Goal: Find specific page/section: Find specific page/section

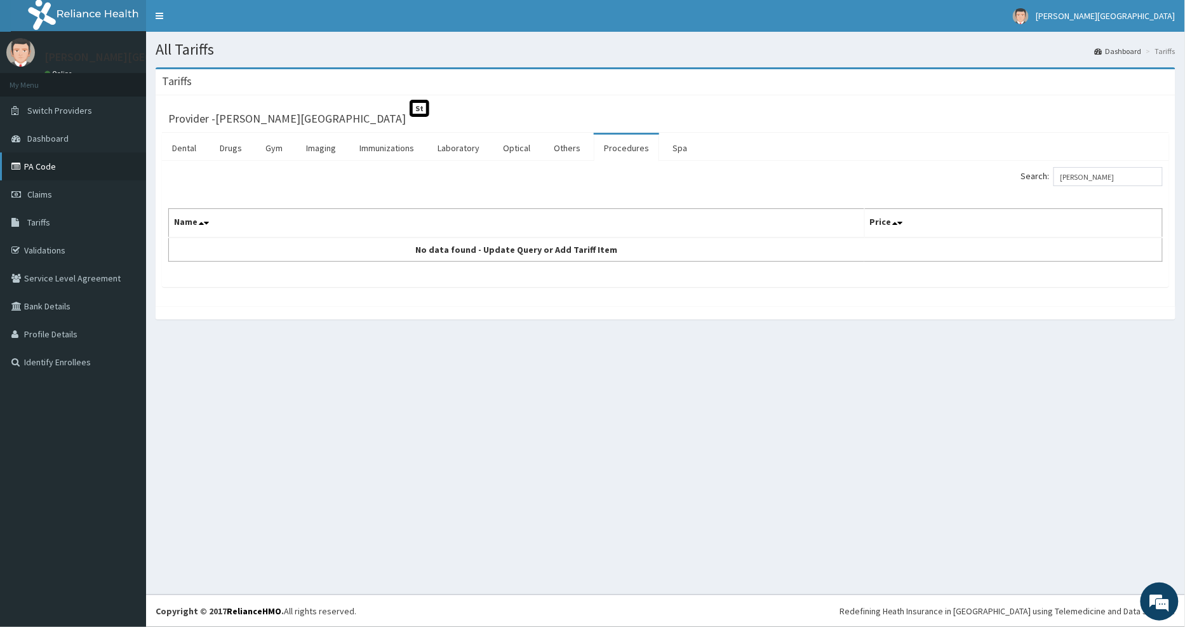
click at [59, 175] on link "PA Code" at bounding box center [73, 166] width 146 height 28
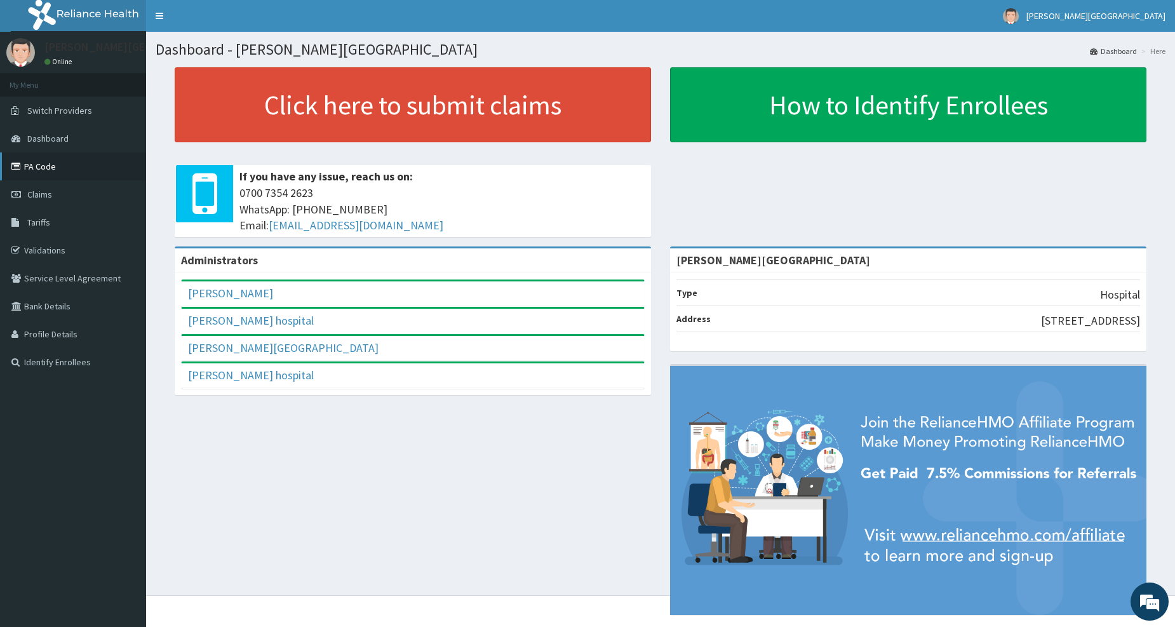
click at [46, 172] on link "PA Code" at bounding box center [73, 166] width 146 height 28
